Goal: Obtain resource: Obtain resource

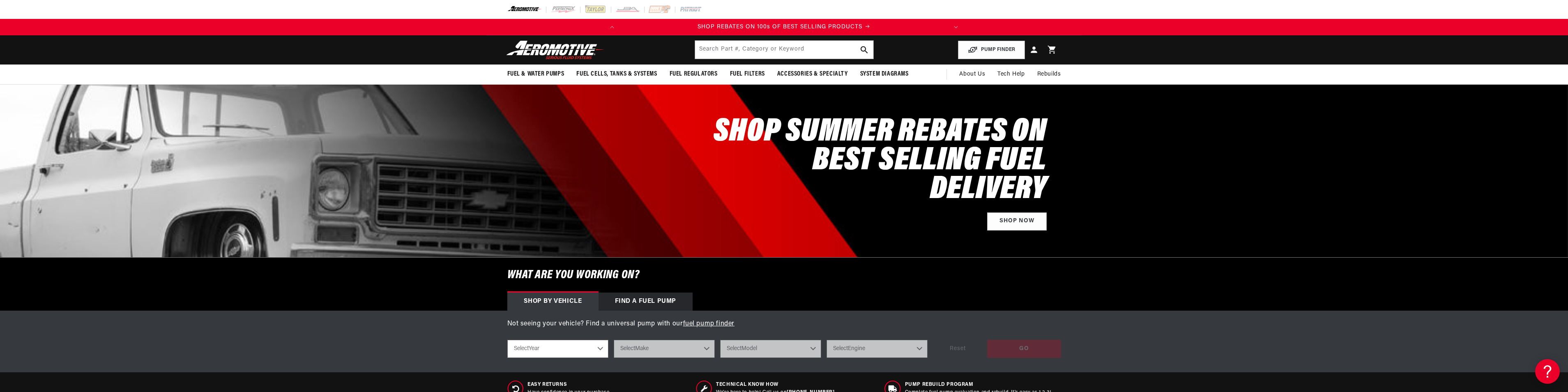
scroll to position [0, 325]
click at [712, 46] on input "text" at bounding box center [784, 50] width 178 height 18
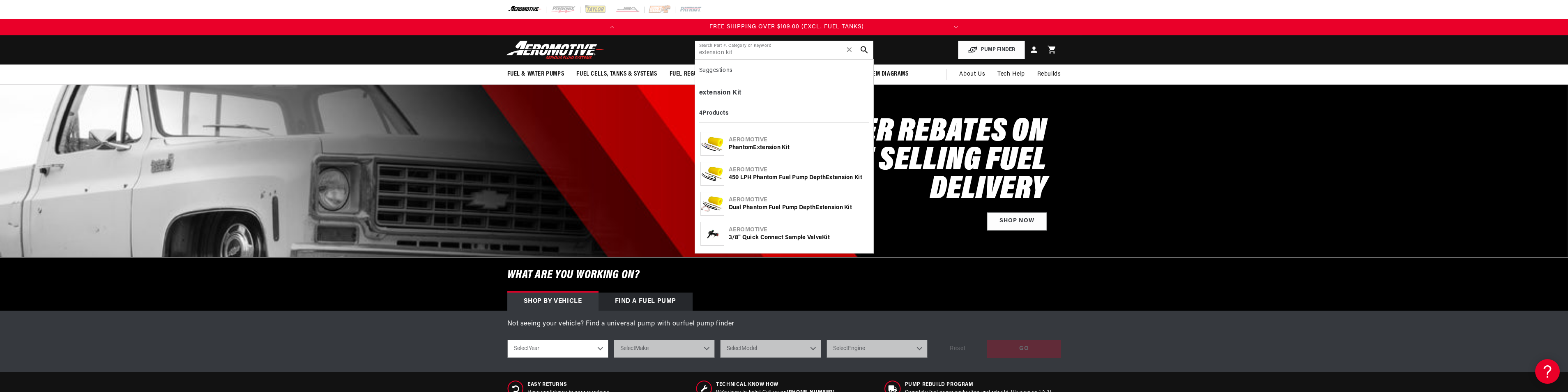
type input "extension kit"
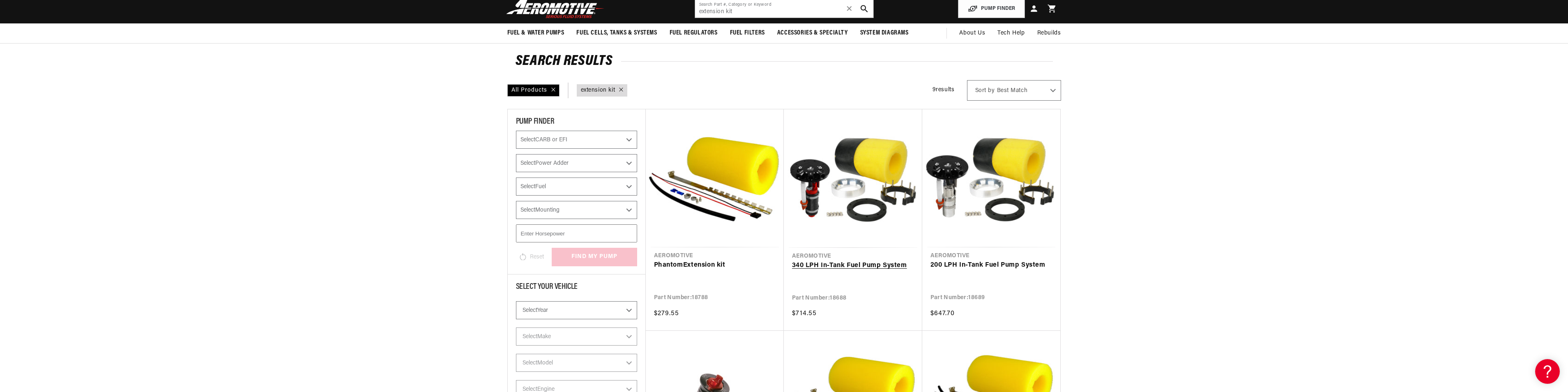
click at [856, 265] on link "340 LPH In-Tank Fuel Pump System" at bounding box center [853, 265] width 122 height 10
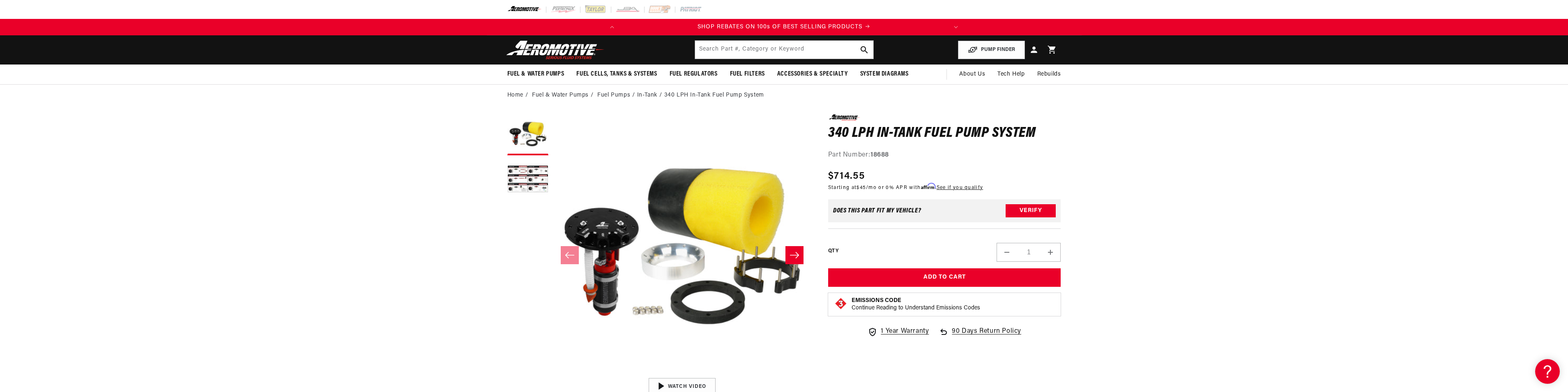
click at [795, 260] on button "Slide right" at bounding box center [794, 255] width 18 height 18
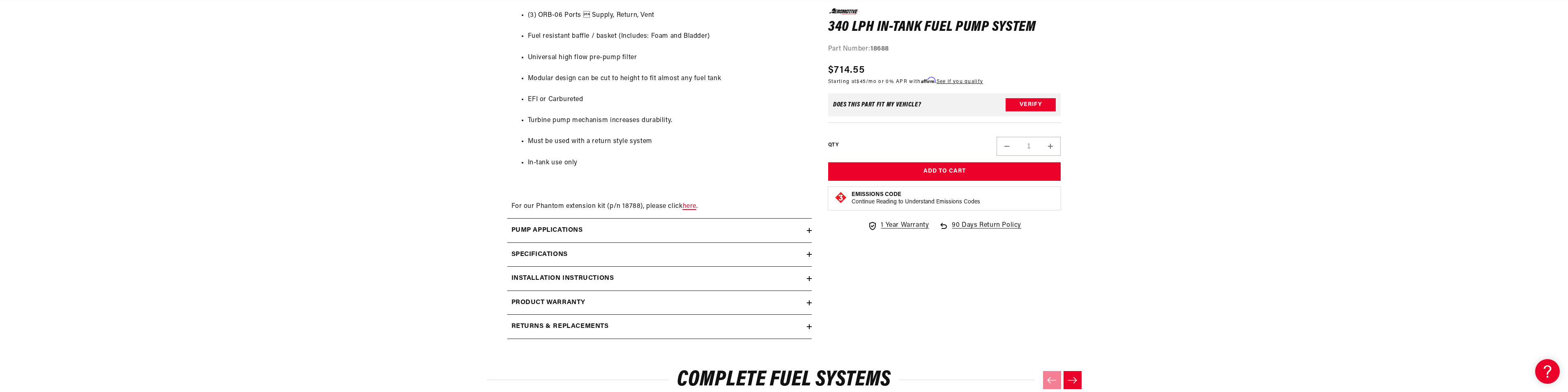
click at [691, 210] on link "here" at bounding box center [690, 206] width 14 height 7
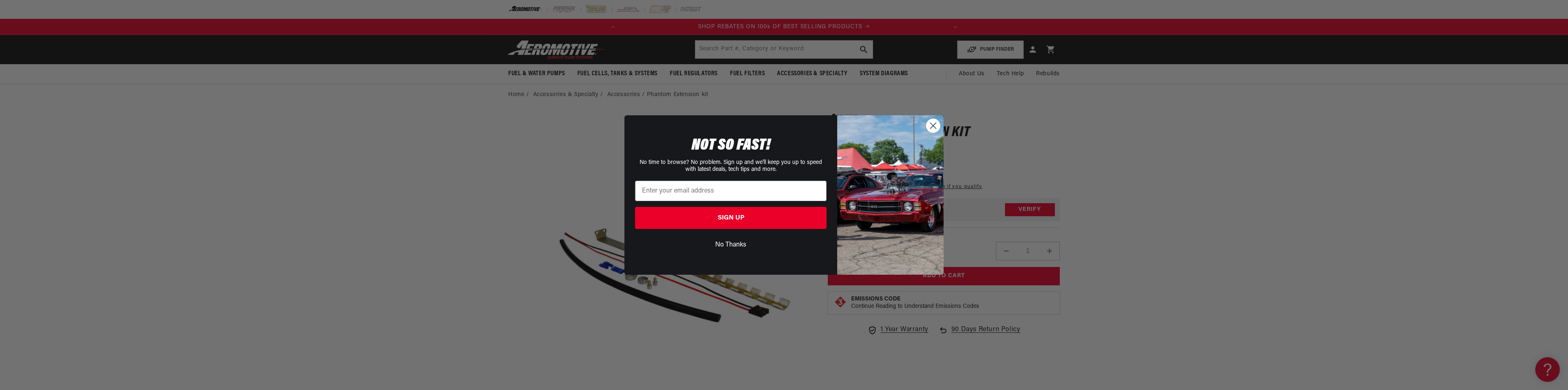
scroll to position [0, 324]
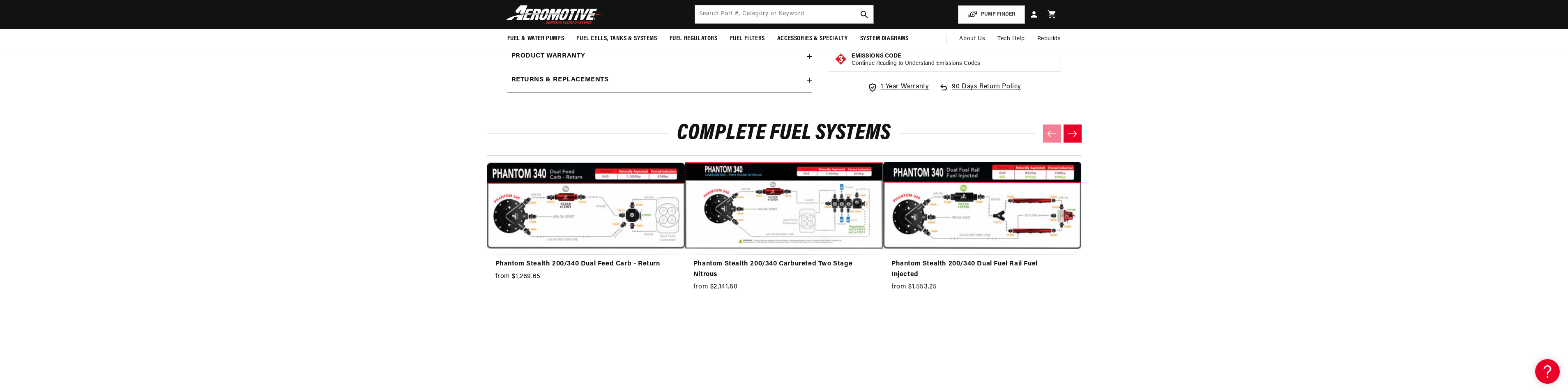
scroll to position [981, 0]
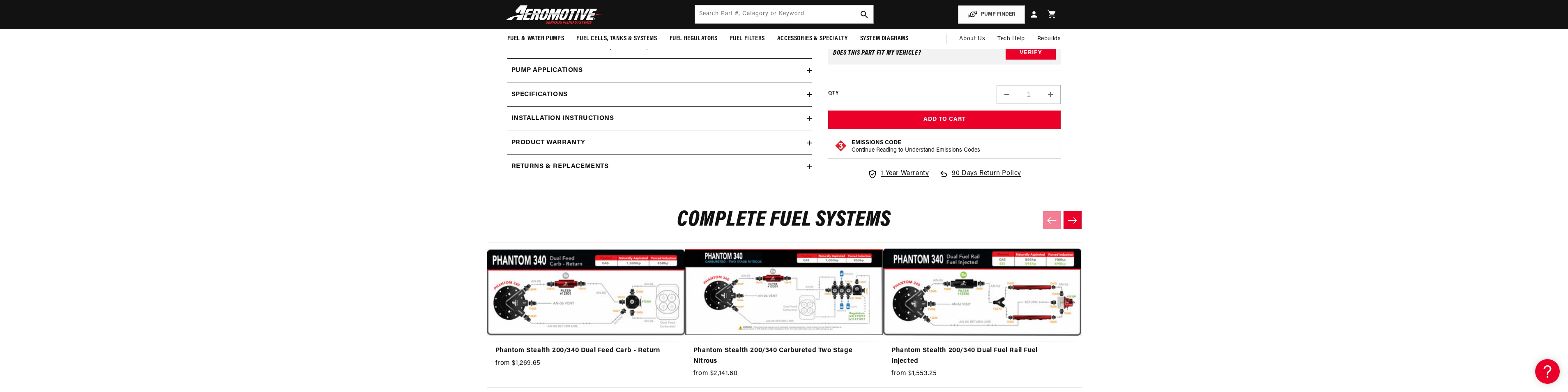
click at [808, 121] on icon at bounding box center [809, 119] width 5 height 5
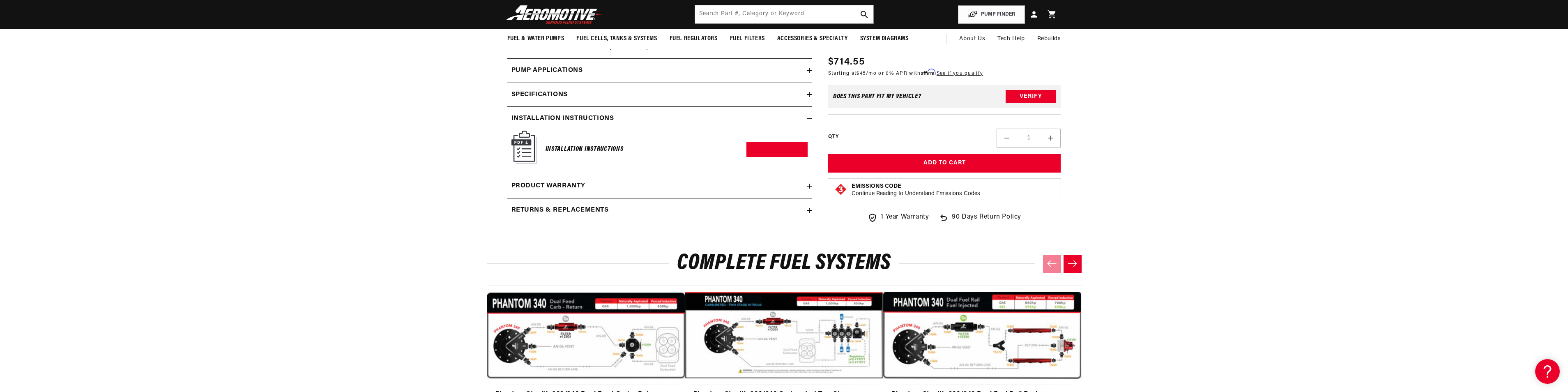
scroll to position [0, 325]
click at [558, 155] on h6 "Installation Instructions" at bounding box center [584, 149] width 78 height 11
drag, startPoint x: 764, startPoint y: 163, endPoint x: 771, endPoint y: 162, distance: 7.1
click at [772, 157] on link "Download PDF" at bounding box center [777, 148] width 61 height 15
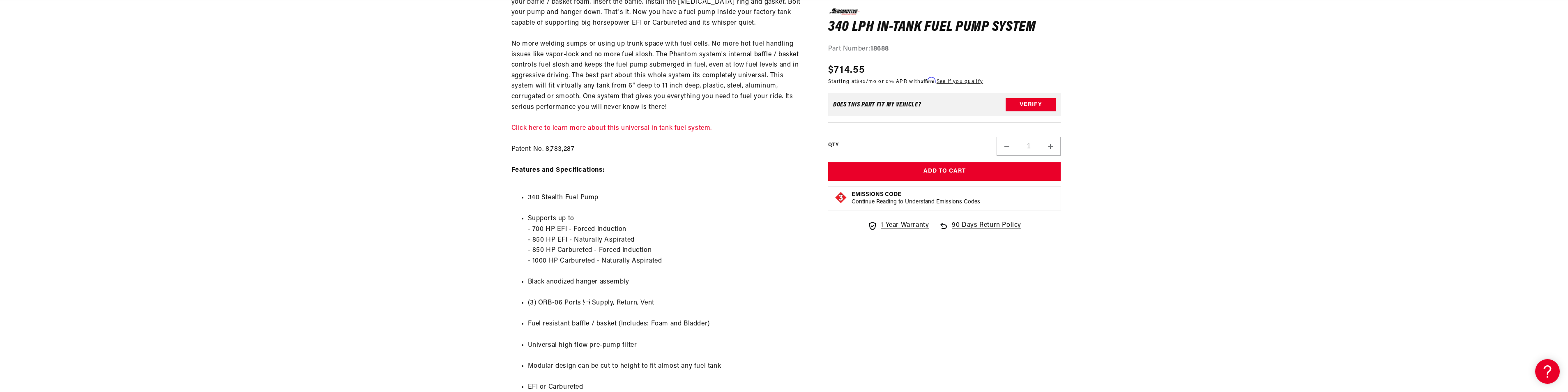
scroll to position [698, 0]
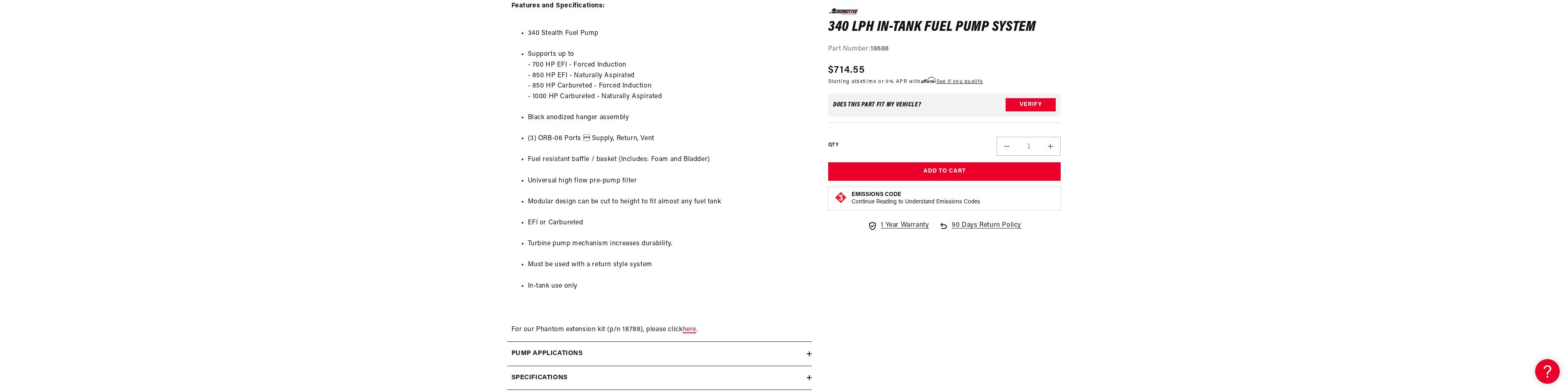
click at [691, 333] on link "here" at bounding box center [690, 330] width 14 height 7
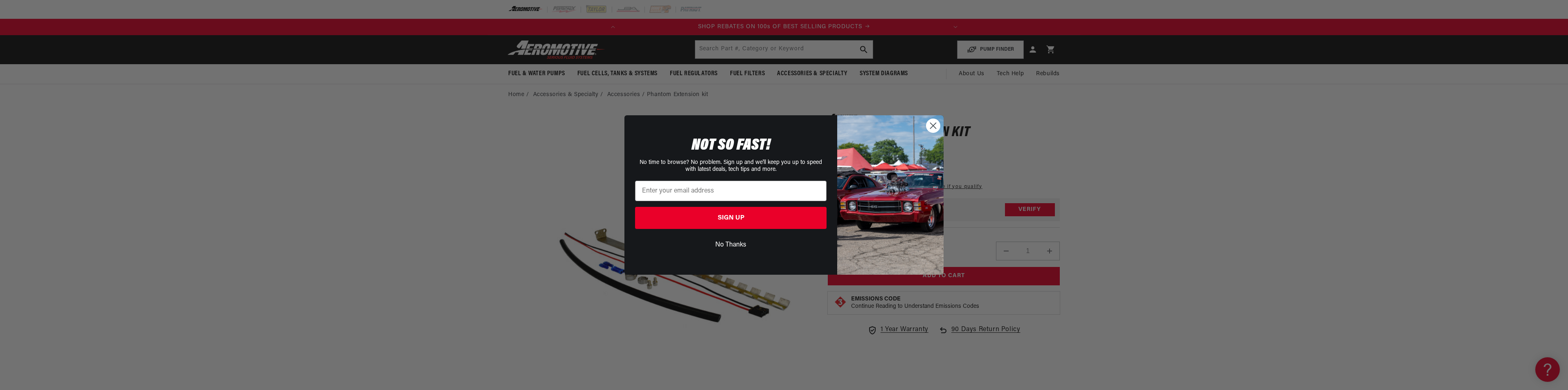
click at [936, 126] on circle "Close dialog" at bounding box center [933, 126] width 14 height 14
